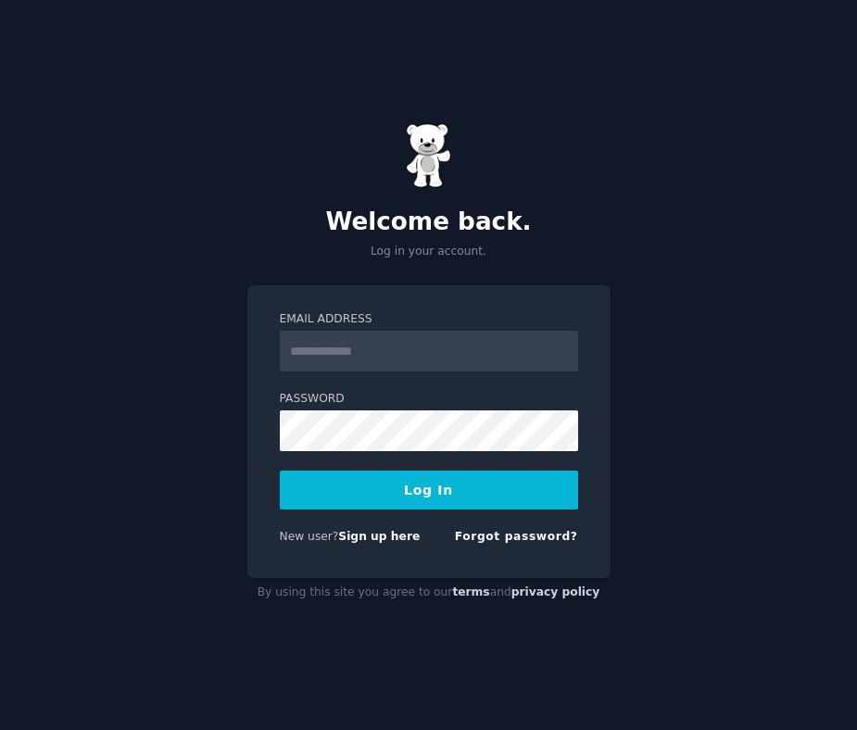
click at [367, 351] on input "Email Address" at bounding box center [429, 351] width 298 height 41
type input "**********"
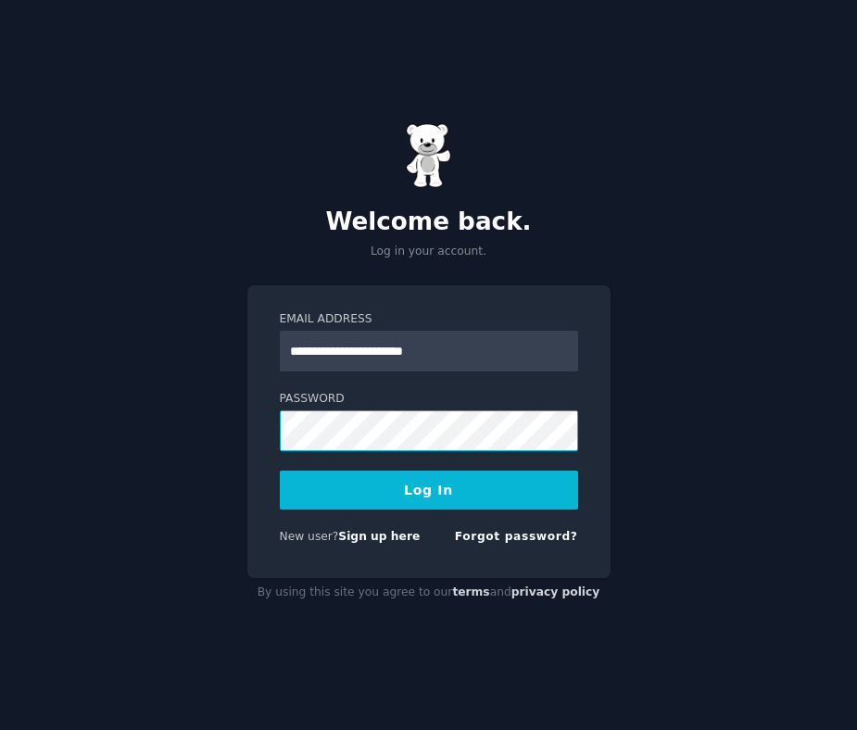
click at [280, 471] on button "Log In" at bounding box center [429, 490] width 298 height 39
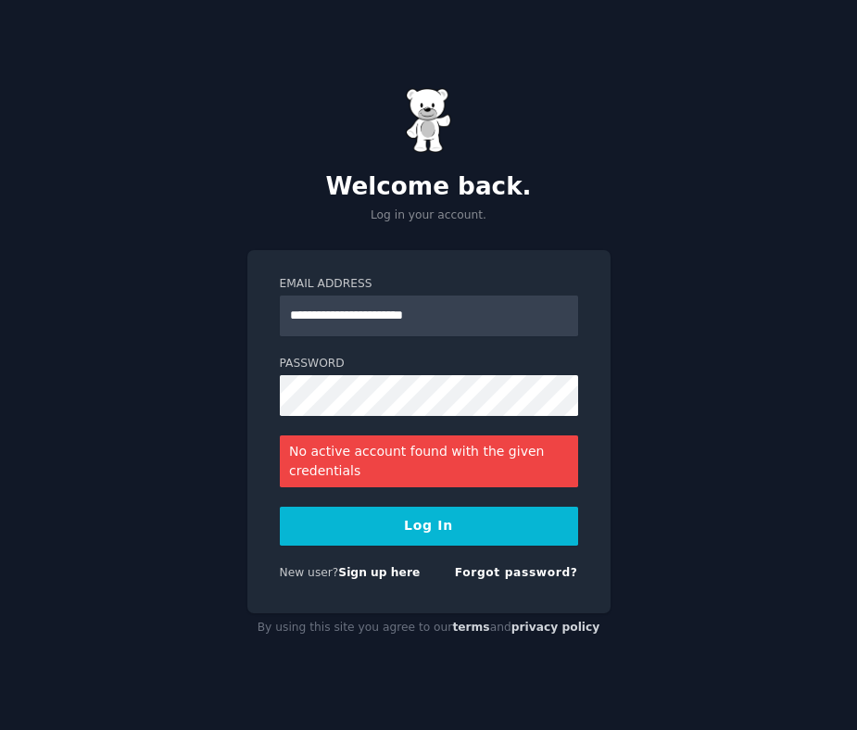
click at [428, 529] on button "Log In" at bounding box center [429, 526] width 298 height 39
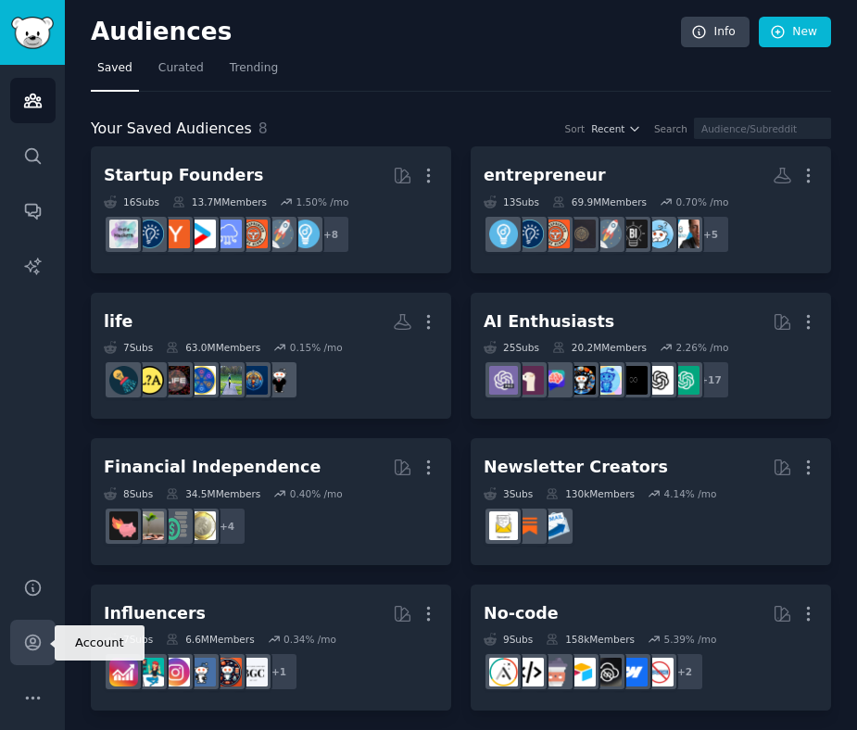
click at [30, 629] on link "Account" at bounding box center [32, 642] width 45 height 45
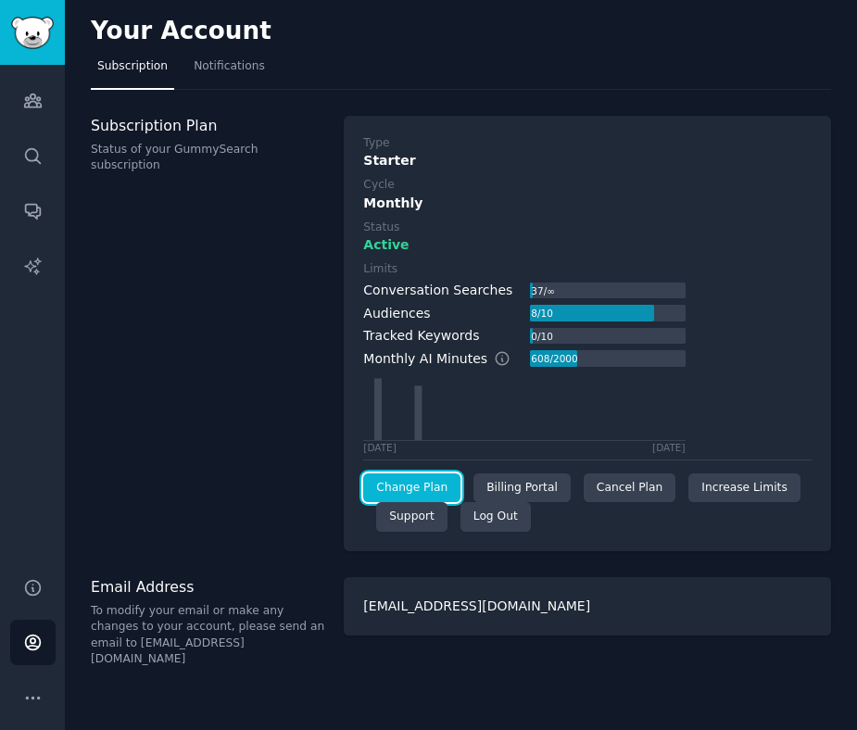
click at [438, 486] on link "Change Plan" at bounding box center [411, 488] width 97 height 30
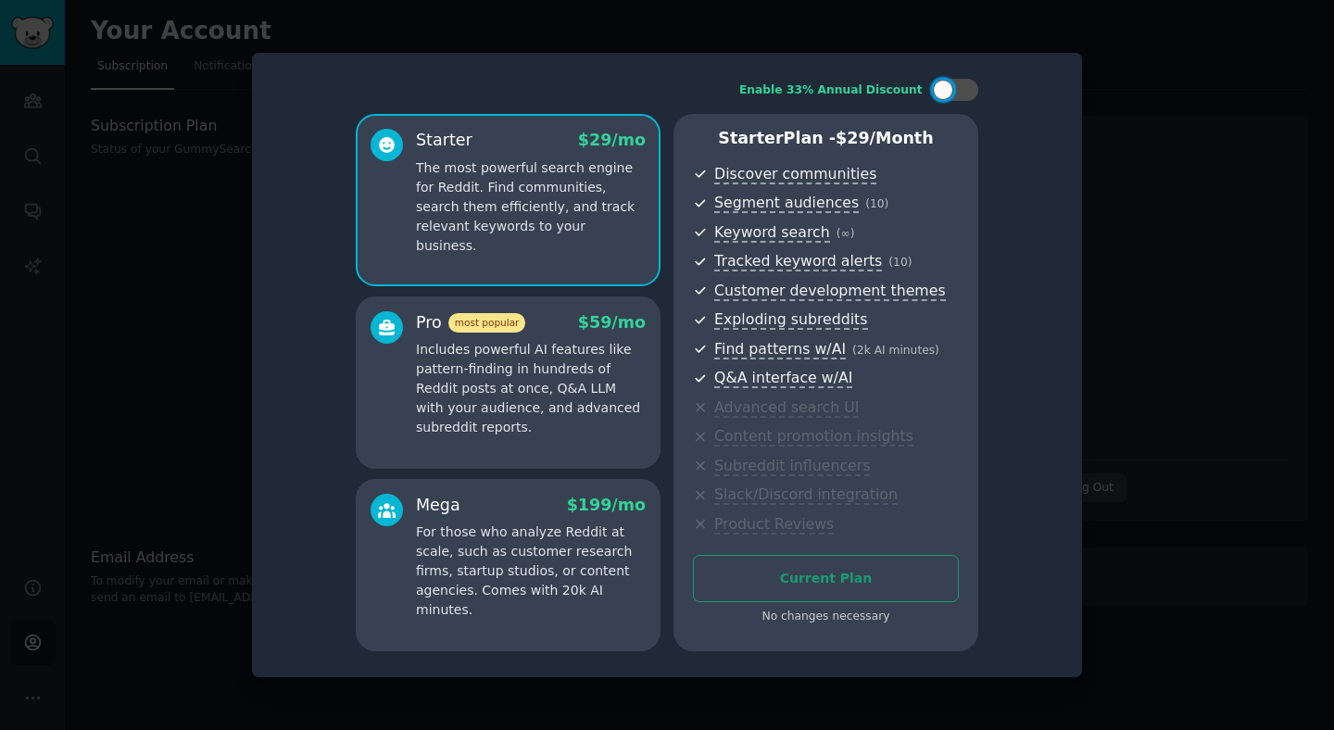
click at [856, 400] on div at bounding box center [667, 365] width 1334 height 730
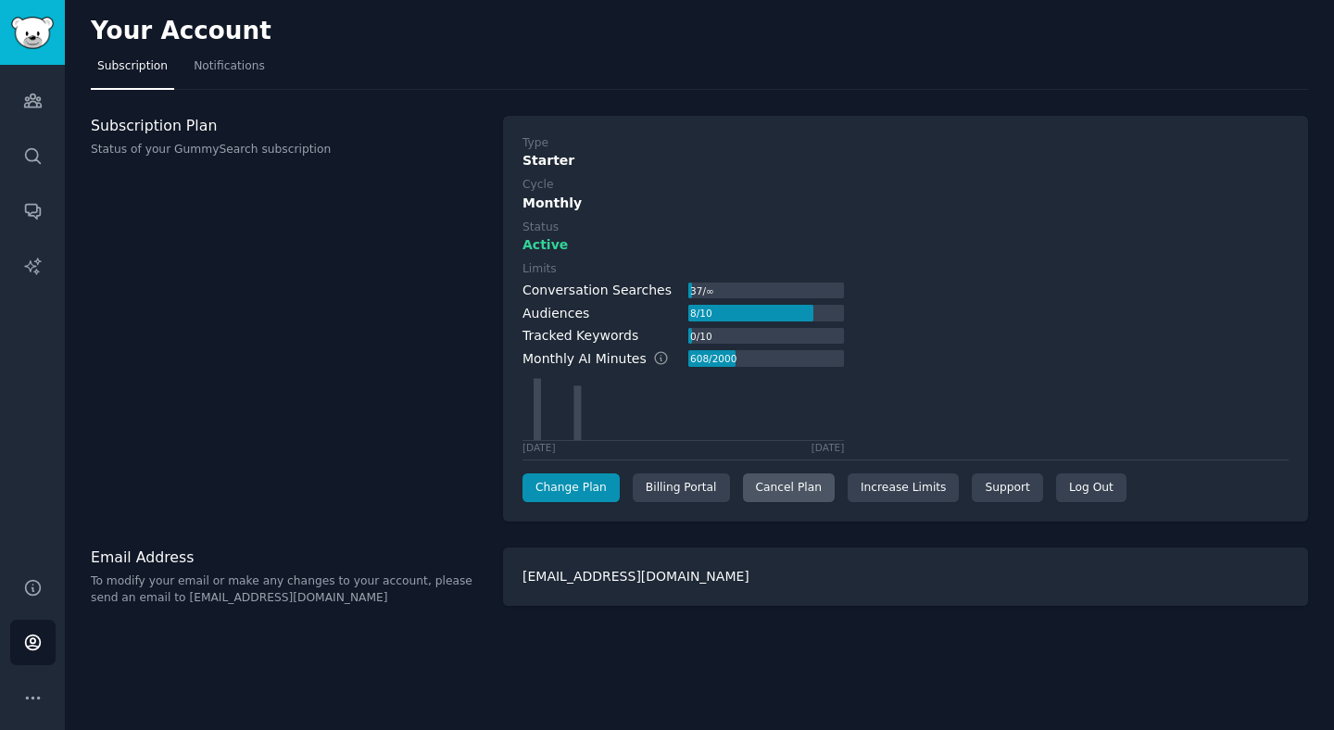
click at [780, 497] on div "Cancel Plan" at bounding box center [789, 488] width 92 height 30
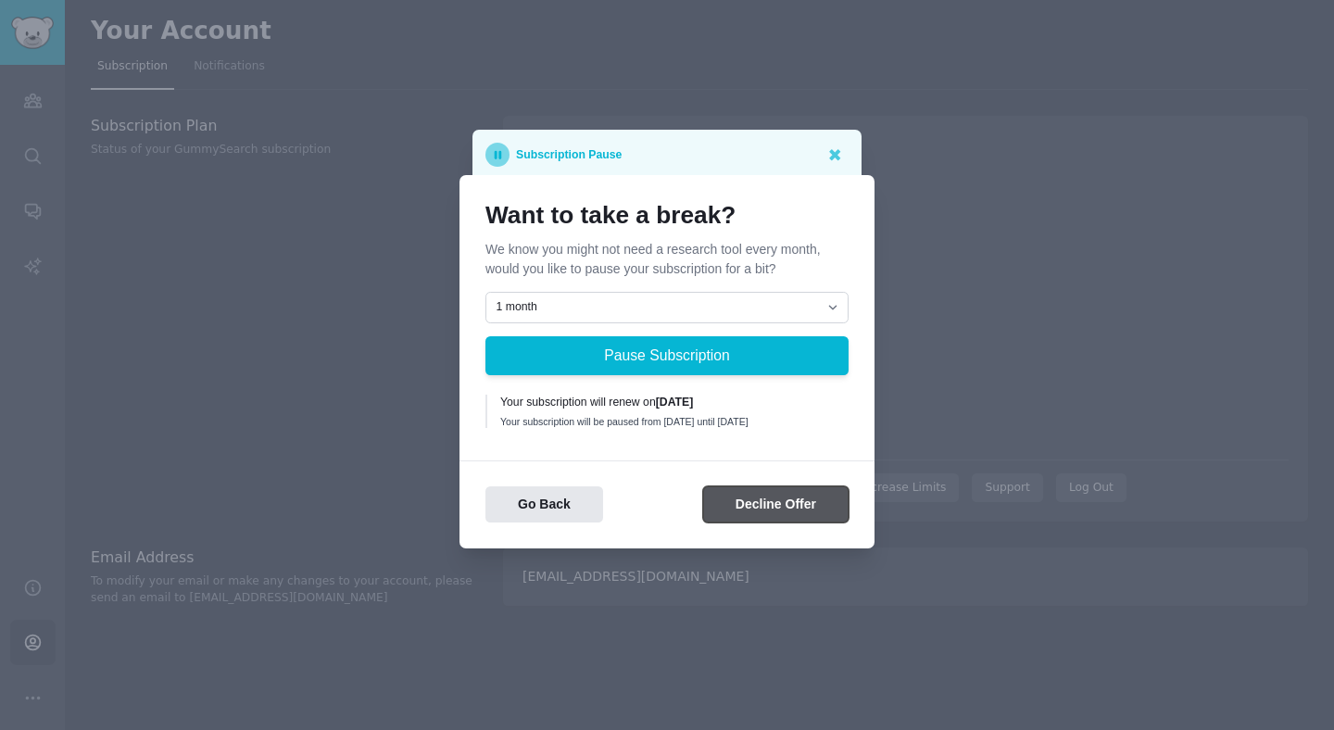
click at [745, 512] on button "Decline Offer" at bounding box center [775, 504] width 145 height 36
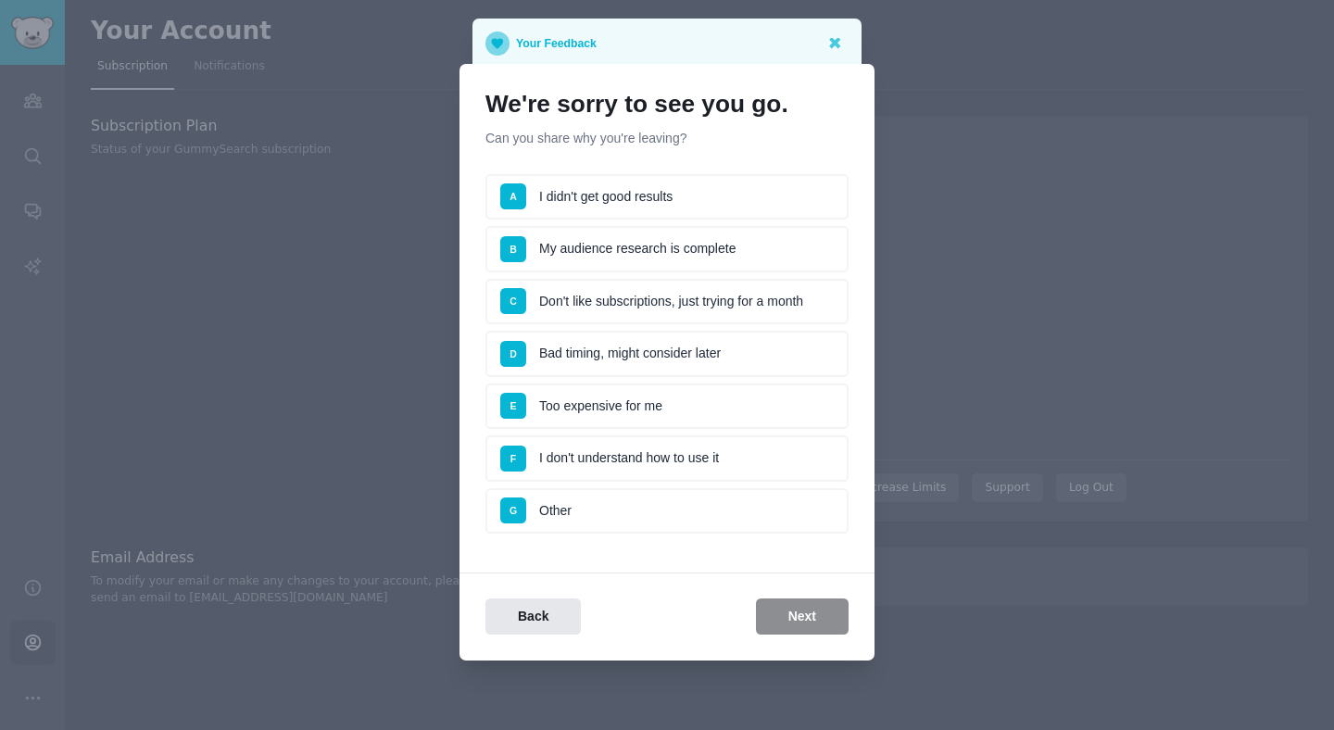
click at [597, 307] on li "C Don't like subscriptions, just trying for a month" at bounding box center [666, 302] width 363 height 46
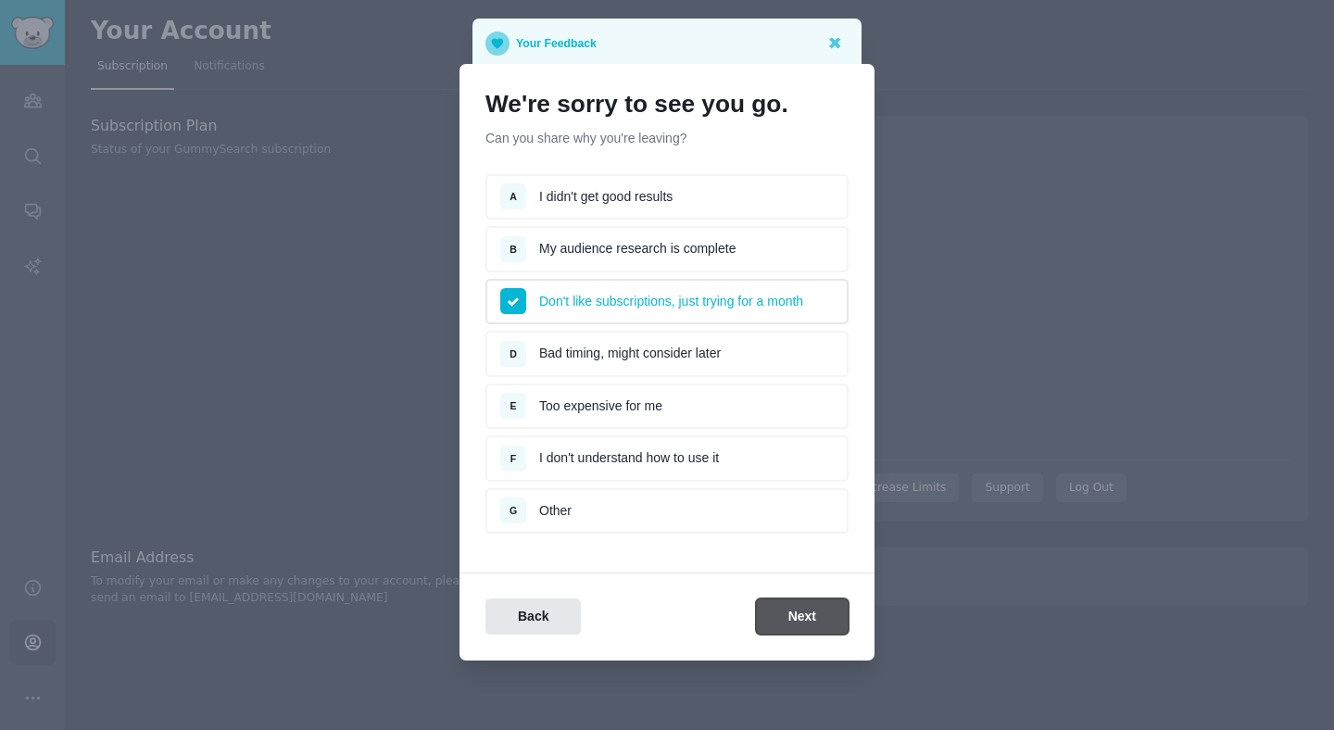
click at [786, 618] on button "Next" at bounding box center [802, 616] width 93 height 36
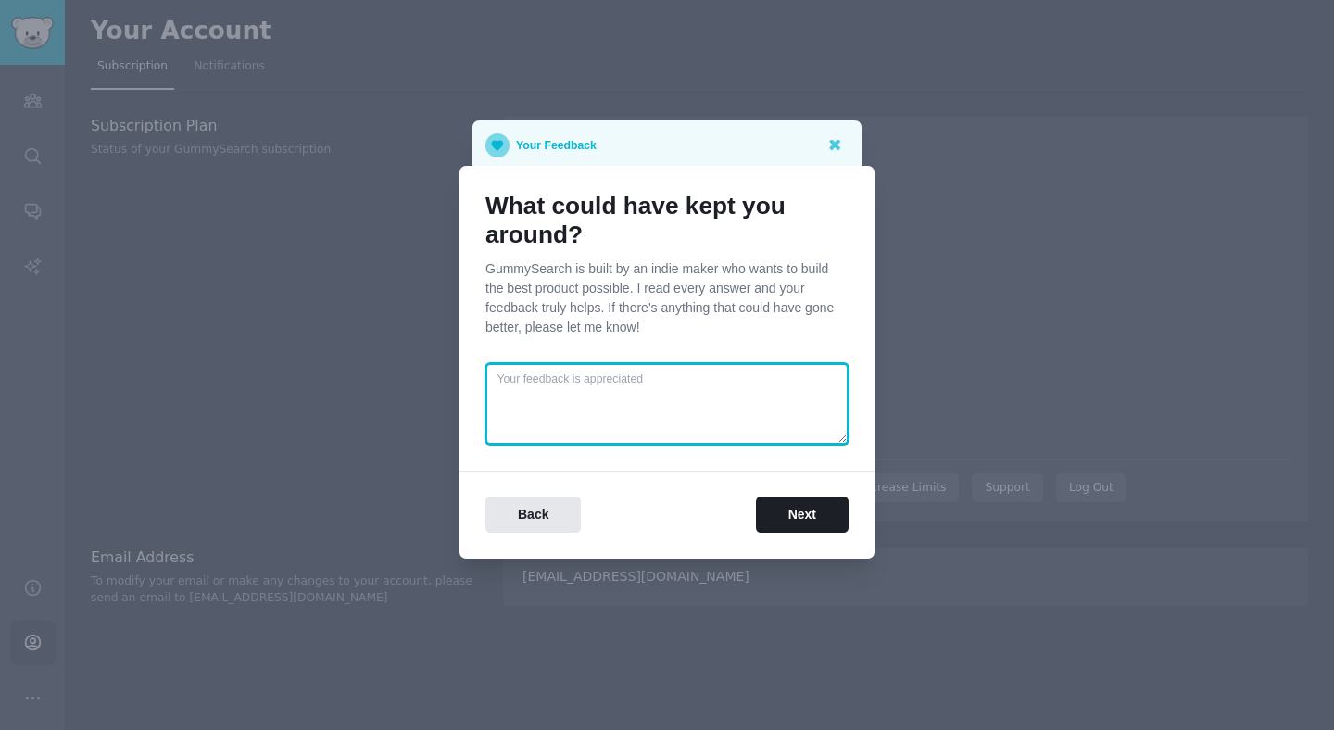
click at [677, 417] on textarea at bounding box center [666, 404] width 363 height 82
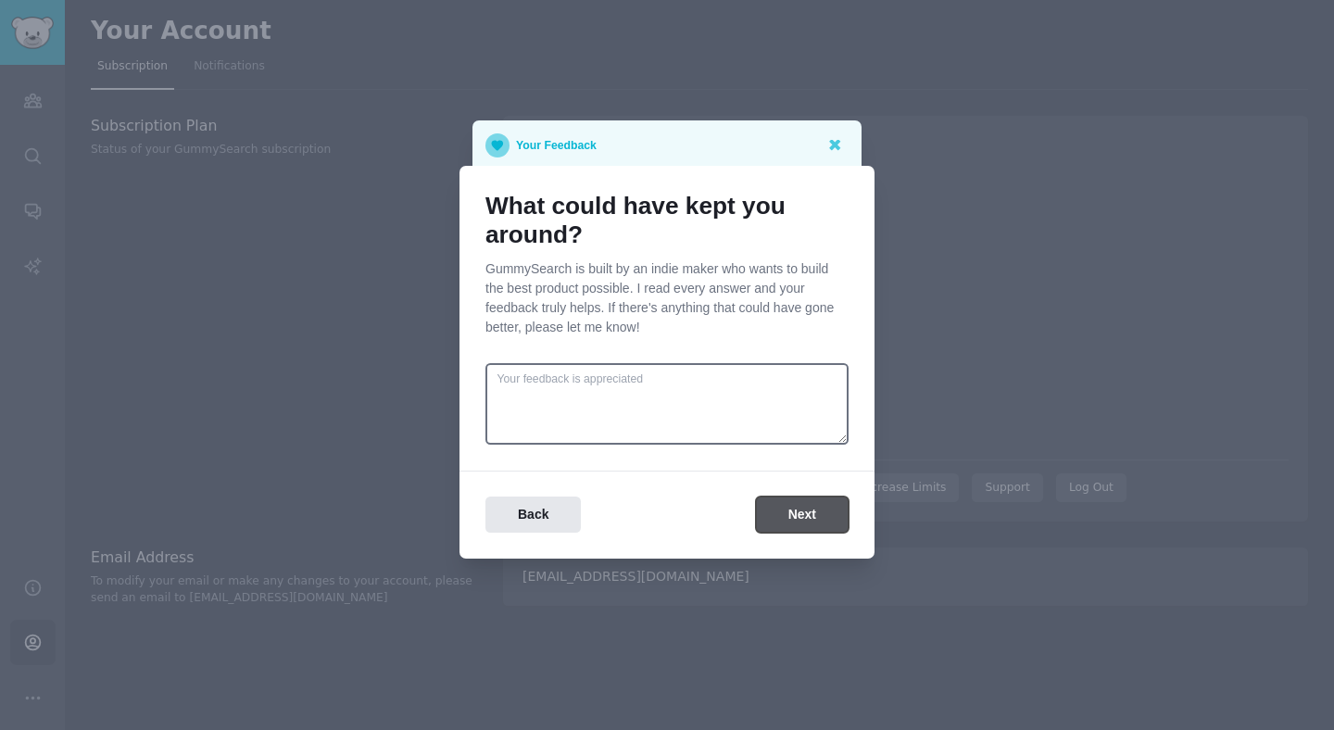
click at [807, 517] on button "Next" at bounding box center [802, 515] width 93 height 36
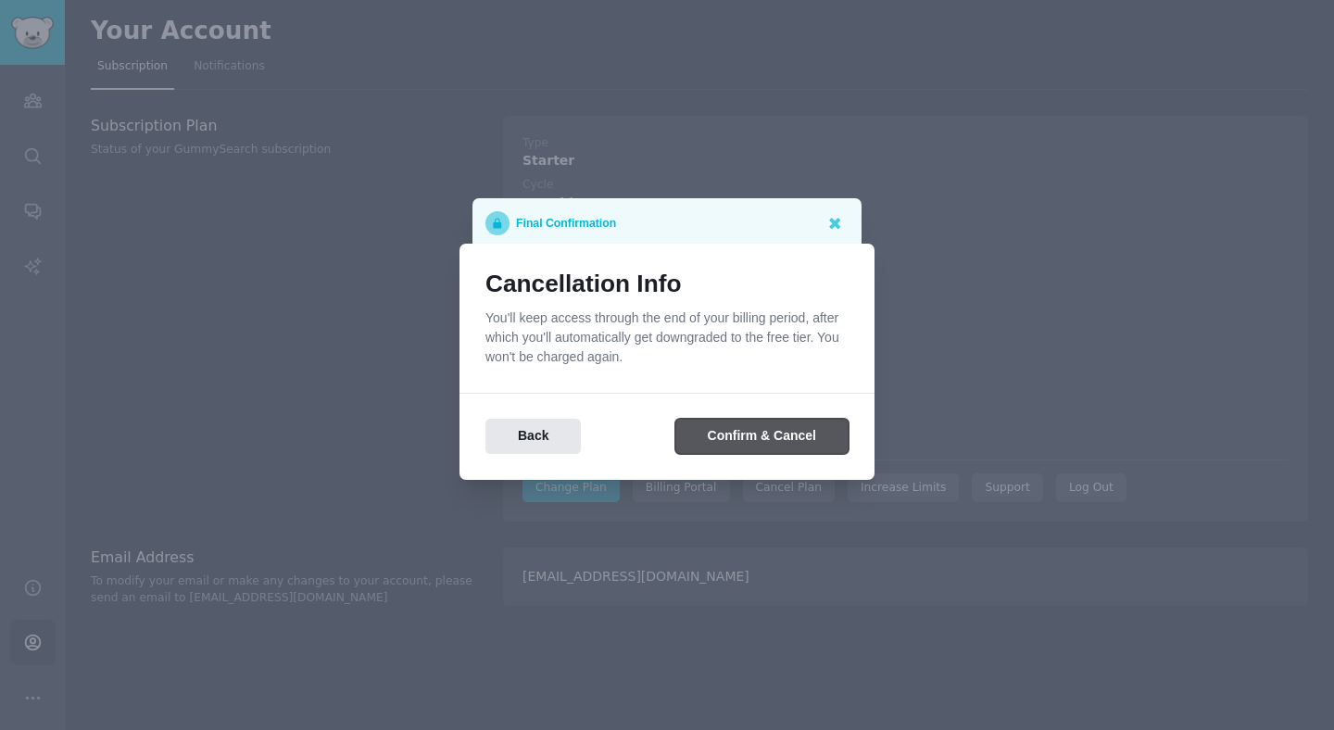
click at [767, 429] on button "Confirm & Cancel" at bounding box center [761, 437] width 173 height 36
